Goal: Information Seeking & Learning: Stay updated

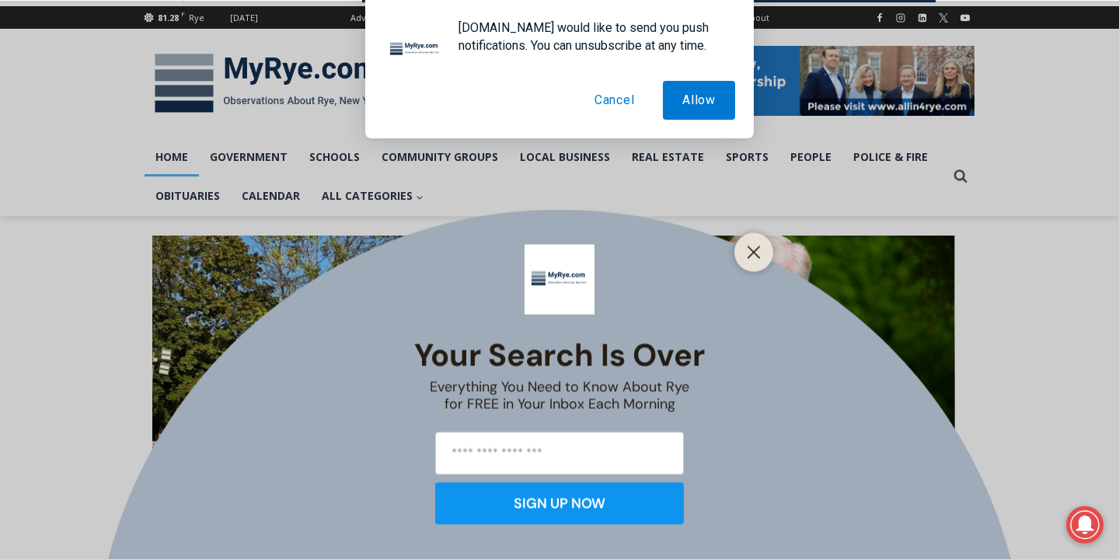
scroll to position [201, 0]
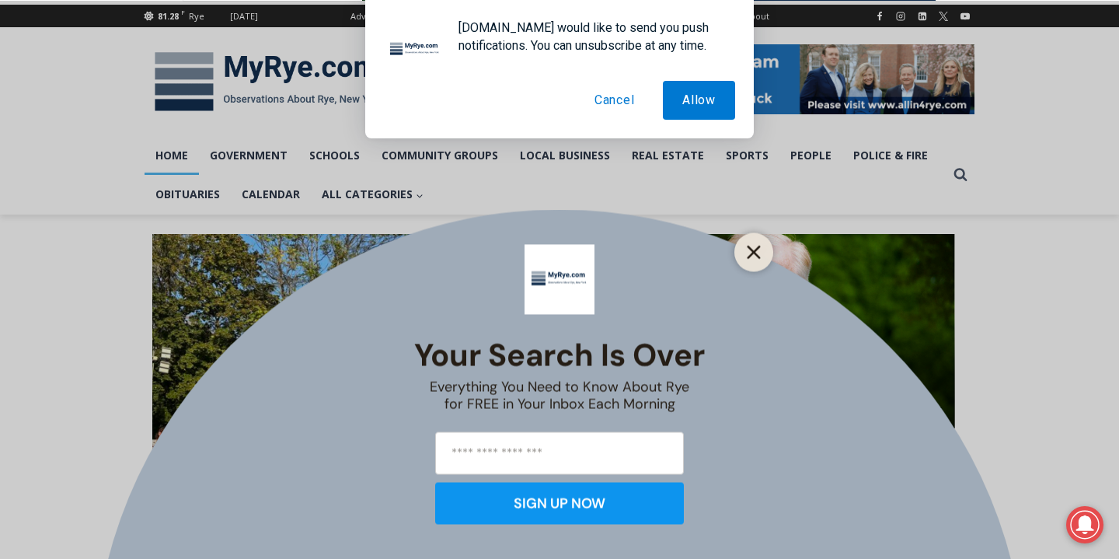
click at [756, 252] on icon "Close" at bounding box center [754, 252] width 14 height 14
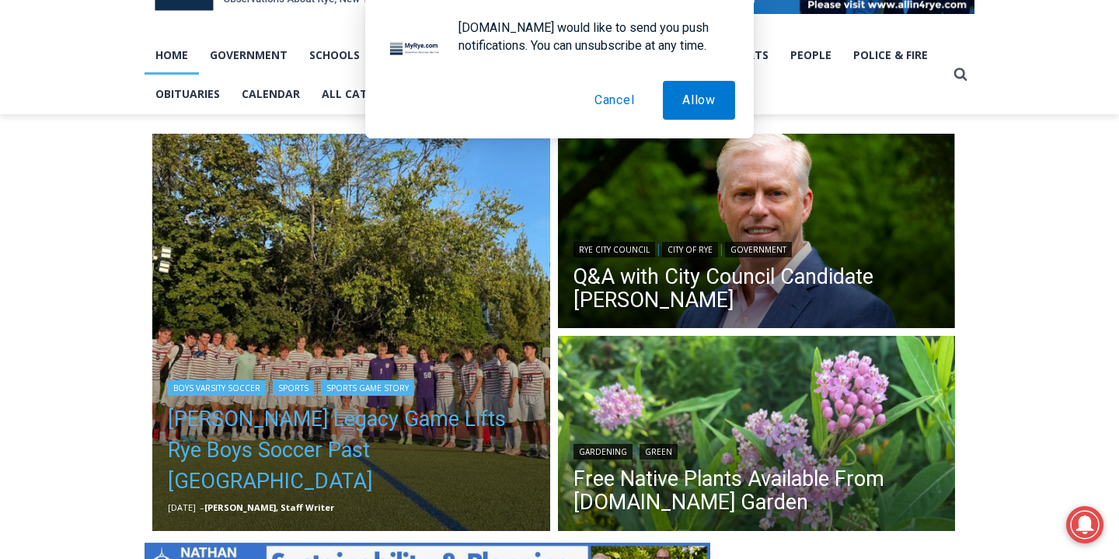
scroll to position [0, 0]
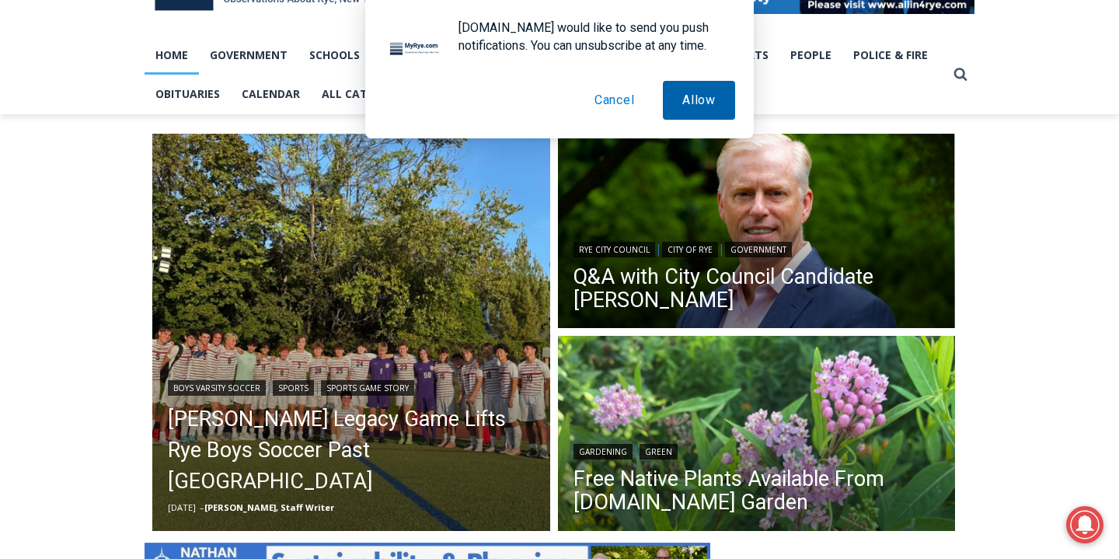
click at [705, 99] on button "Allow" at bounding box center [699, 100] width 72 height 39
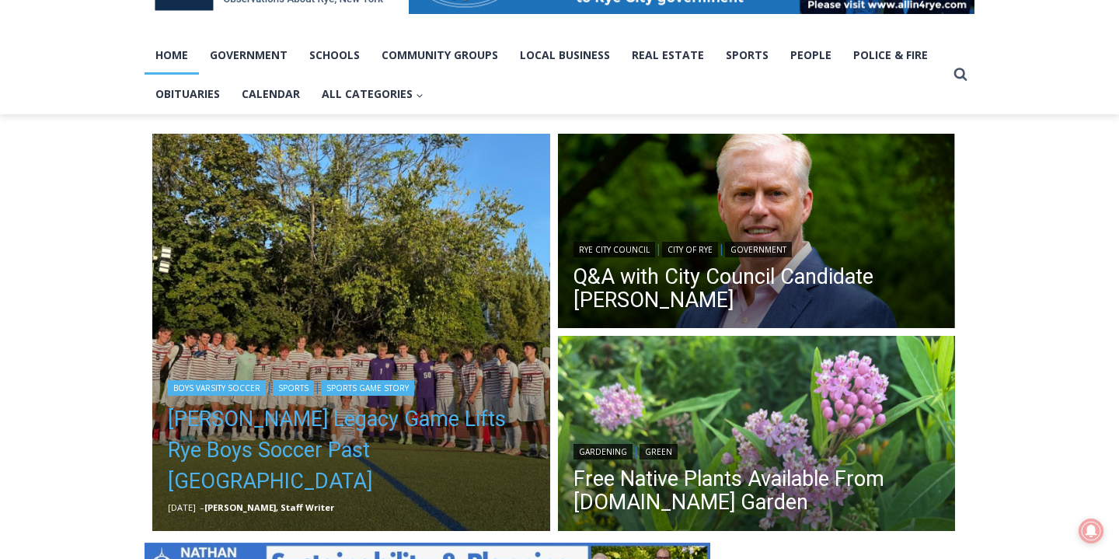
click at [393, 454] on link "[PERSON_NAME] Legacy Game Lifts Rye Boys Soccer Past [GEOGRAPHIC_DATA]" at bounding box center [351, 449] width 367 height 93
